Goal: Find specific page/section: Find specific page/section

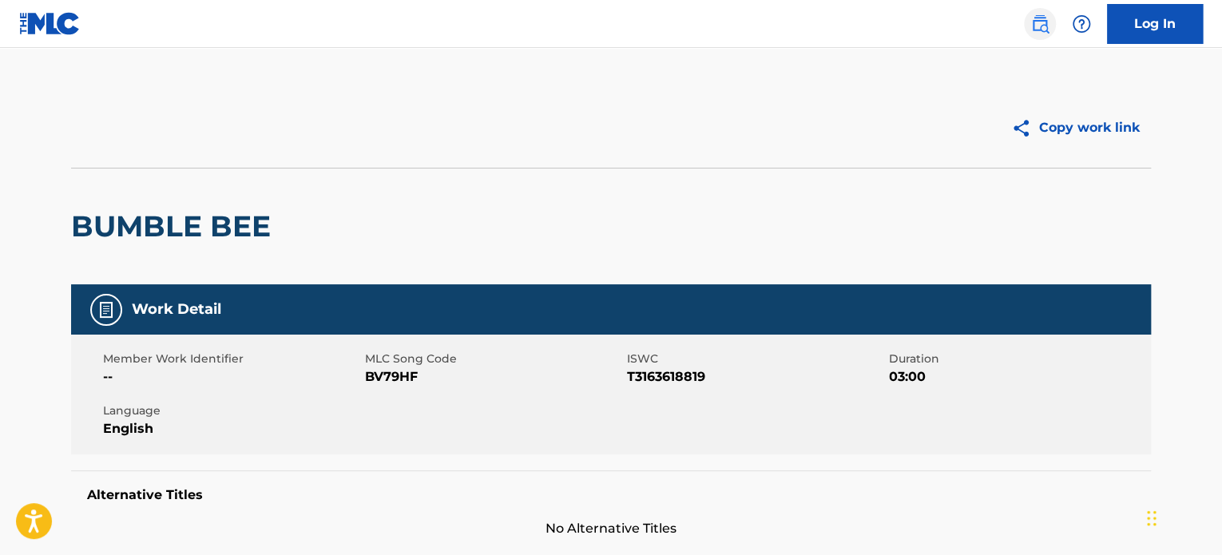
click at [1039, 17] on img at bounding box center [1039, 23] width 19 height 19
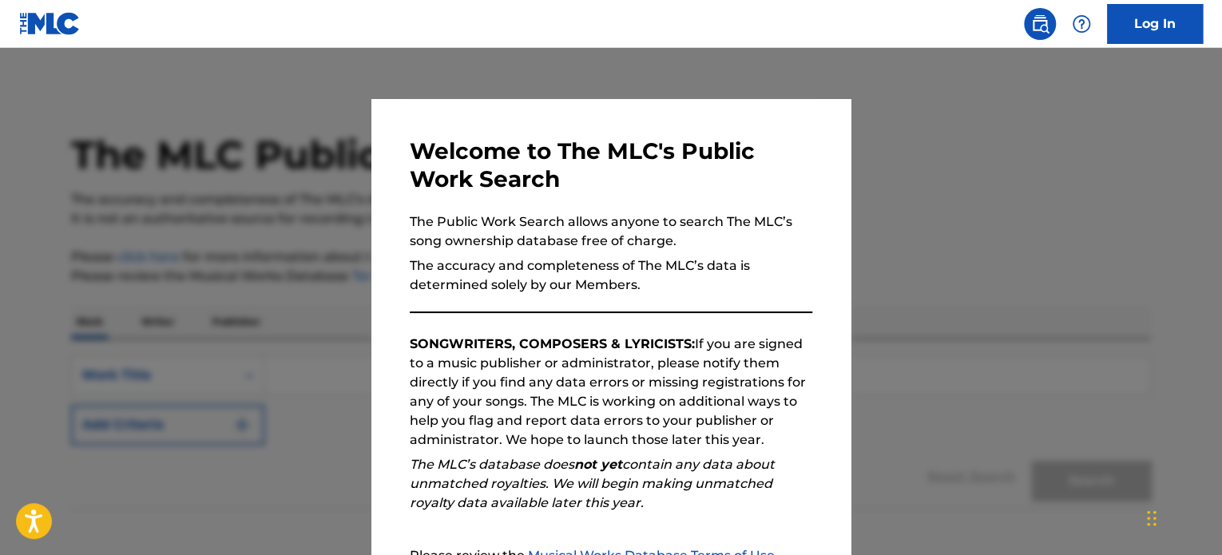
click at [1003, 172] on div at bounding box center [611, 325] width 1222 height 555
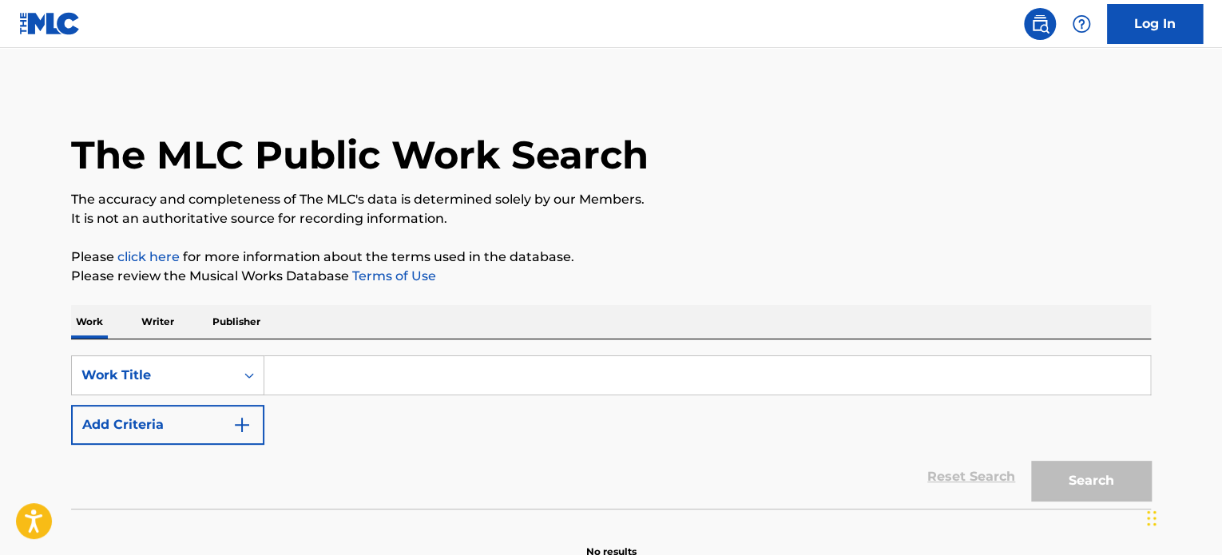
paste input "Con Calma"
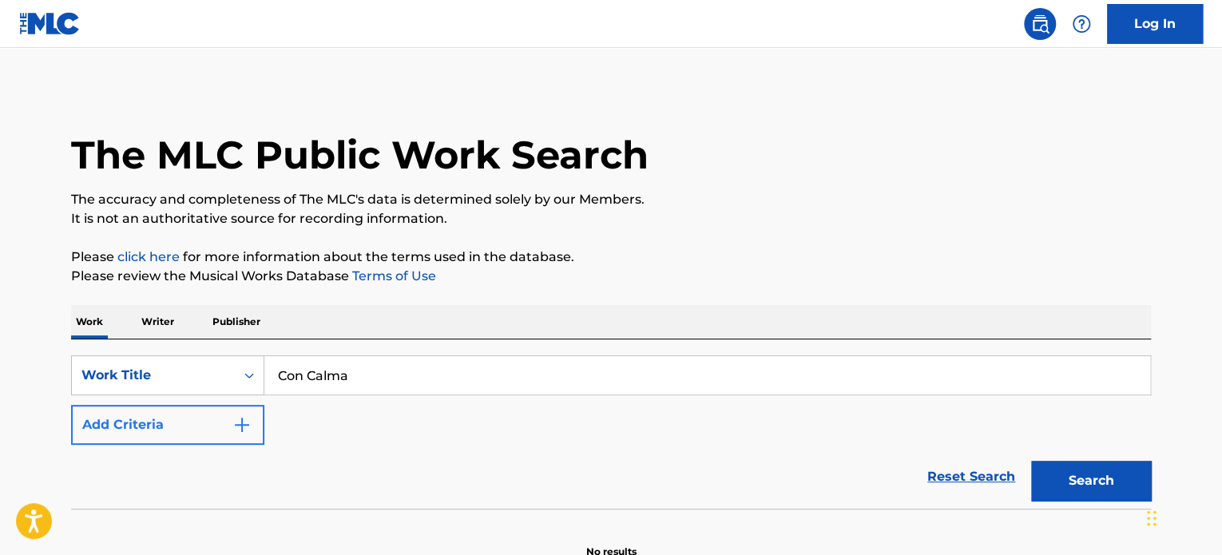
type input "Con Calma"
click at [149, 422] on button "Add Criteria" at bounding box center [167, 425] width 193 height 40
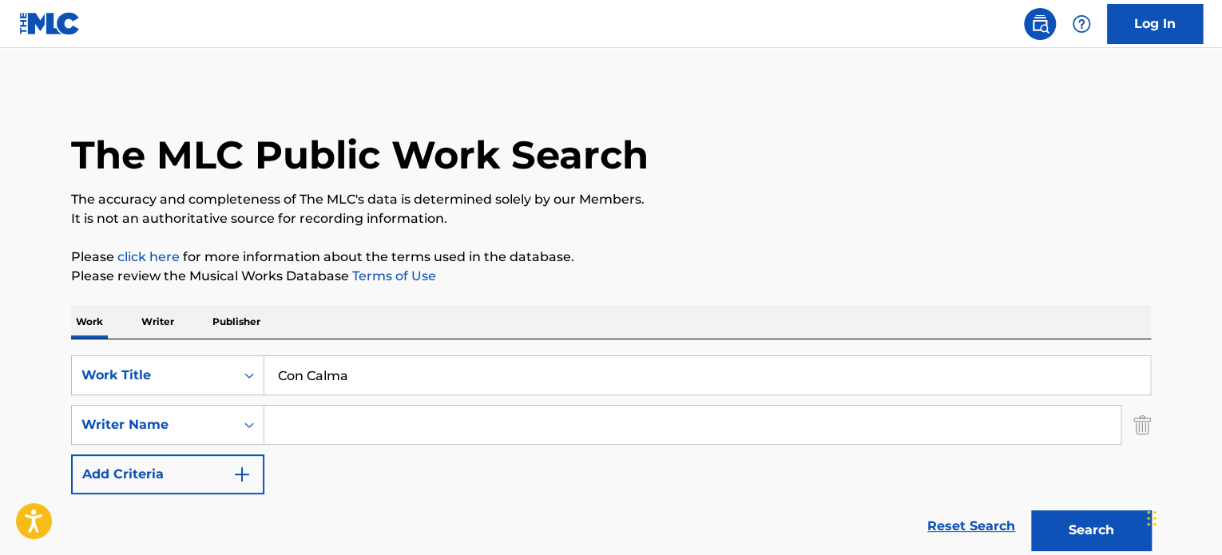
paste input "[PERSON_NAME]"
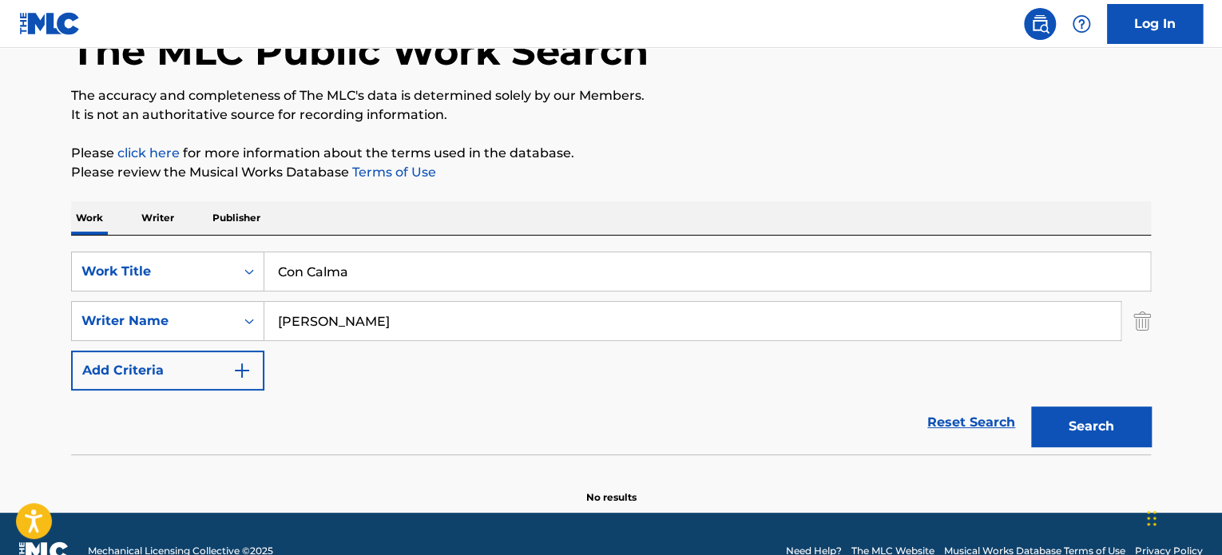
scroll to position [137, 0]
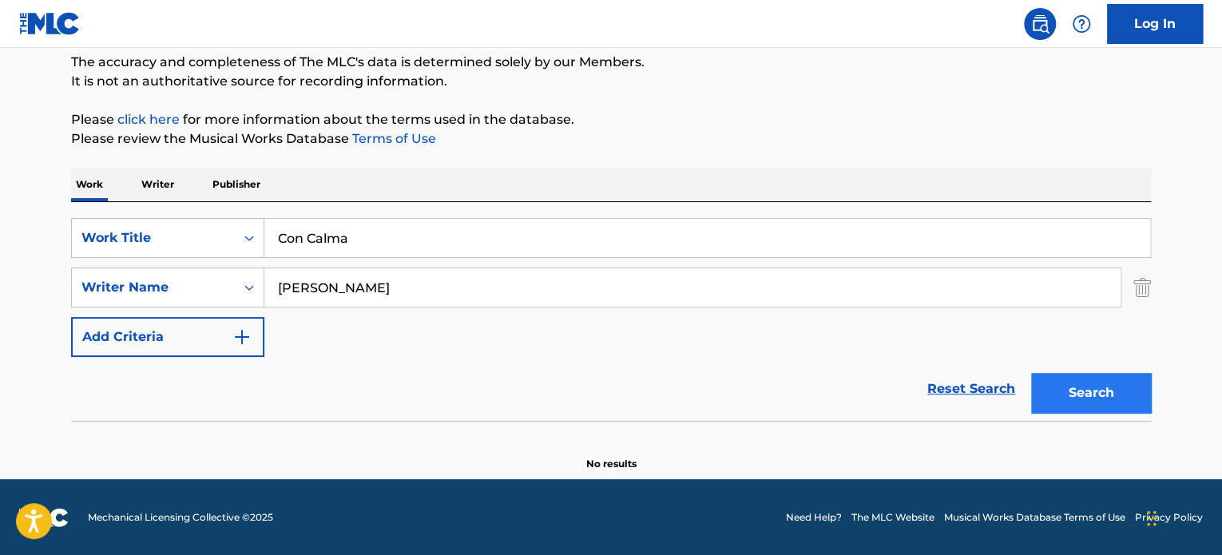
type input "[PERSON_NAME]"
click at [1064, 398] on button "Search" at bounding box center [1091, 393] width 120 height 40
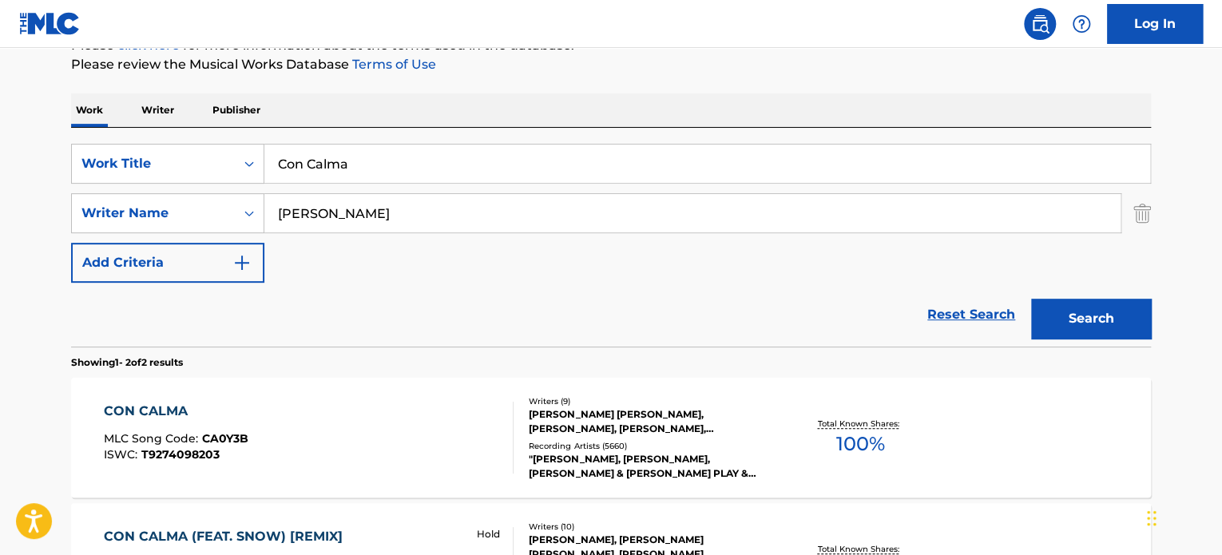
scroll to position [217, 0]
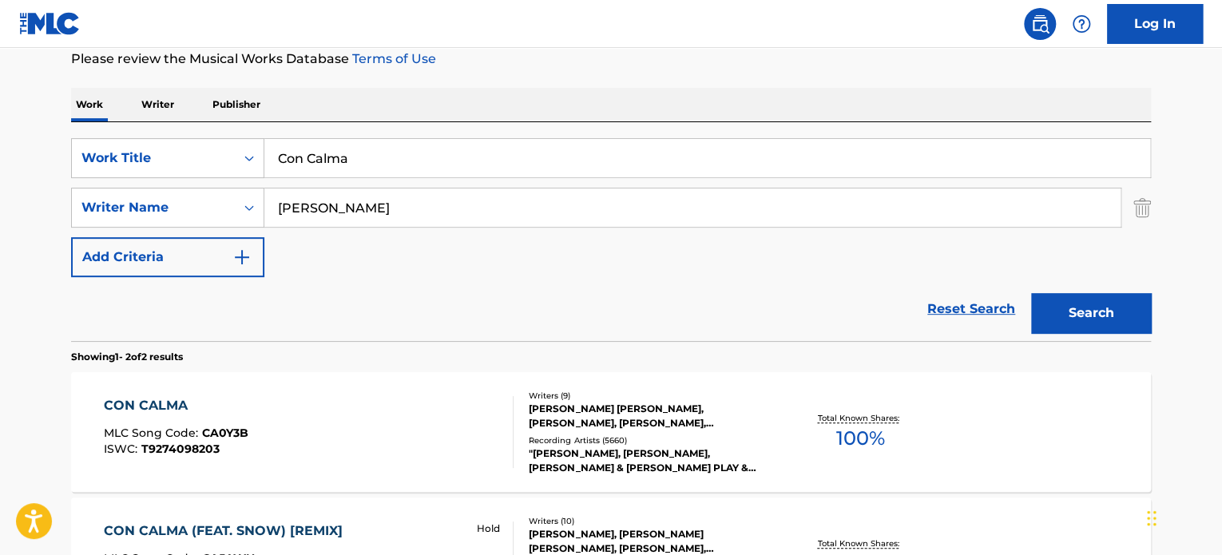
click at [381, 433] on div "CON CALMA MLC Song Code : CA0Y3B ISWC : T9274098203" at bounding box center [309, 432] width 411 height 72
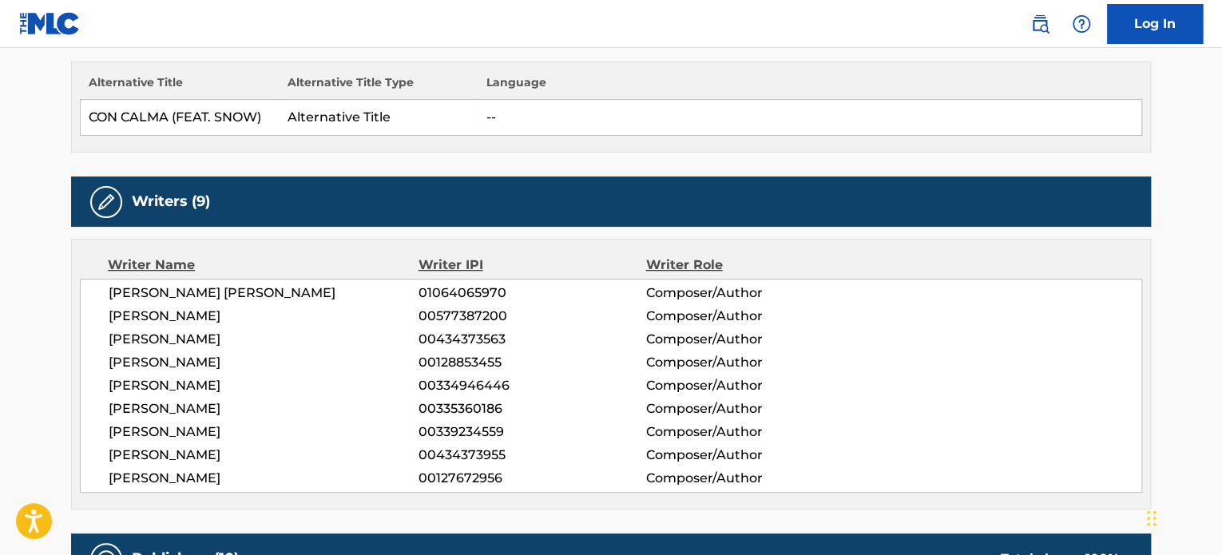
scroll to position [479, 0]
